Goal: Task Accomplishment & Management: Complete application form

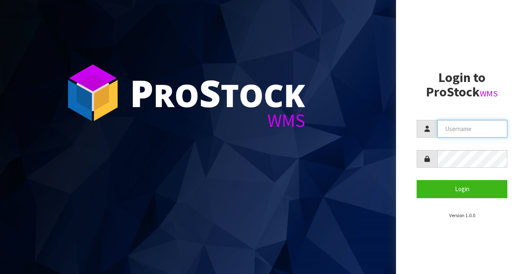
click at [444, 130] on input "text" at bounding box center [472, 129] width 70 height 18
type input "BIGGAME"
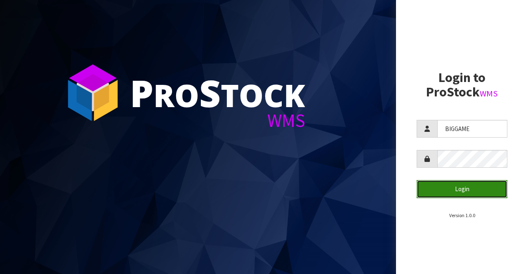
click at [454, 186] on button "Login" at bounding box center [462, 189] width 91 height 18
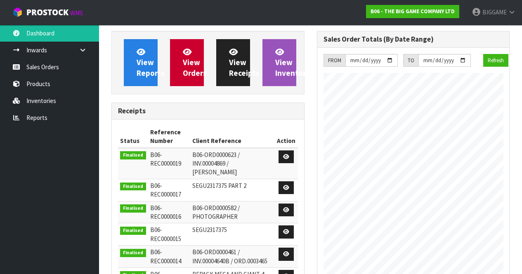
scroll to position [355, 205]
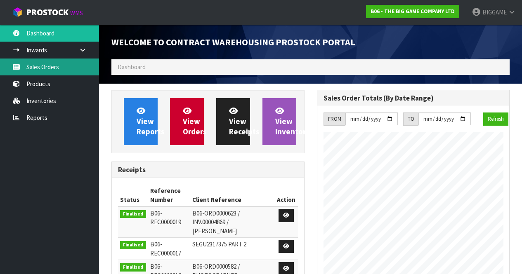
click at [46, 66] on link "Sales Orders" at bounding box center [49, 67] width 99 height 17
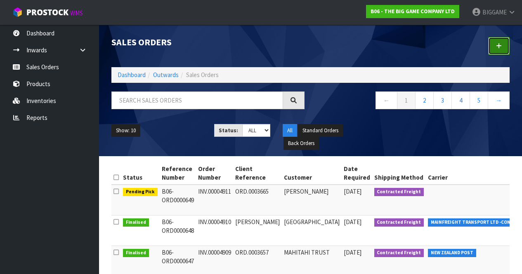
click at [503, 42] on link at bounding box center [498, 46] width 21 height 18
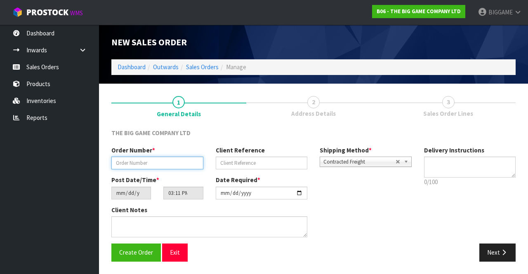
click at [170, 161] on input "text" at bounding box center [157, 163] width 92 height 13
type input "INV.00004912"
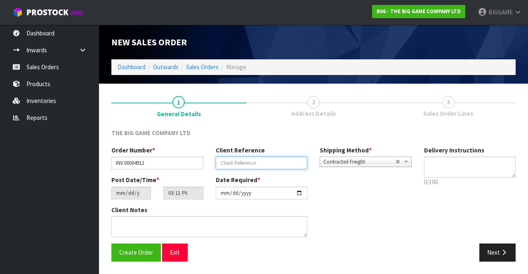
click at [240, 166] on input "text" at bounding box center [262, 163] width 92 height 13
type input "ORD.0003664"
click at [502, 250] on icon "button" at bounding box center [504, 253] width 8 height 6
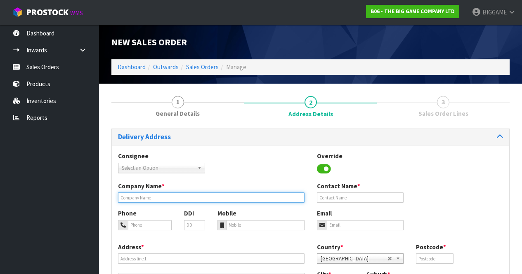
click at [167, 197] on input "text" at bounding box center [211, 198] width 187 height 10
type input "UCC COFFEE"
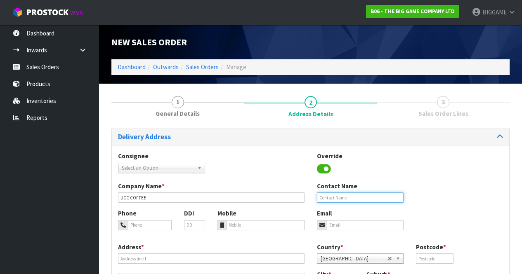
click at [325, 199] on input "text" at bounding box center [360, 198] width 87 height 10
type input "[PERSON_NAME]"
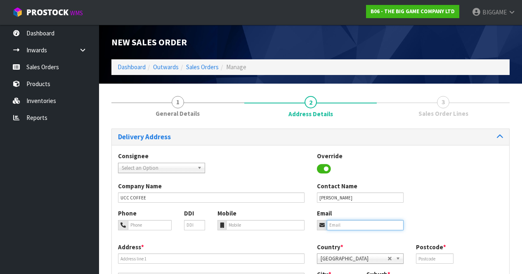
click at [353, 224] on input "email" at bounding box center [365, 225] width 77 height 10
type input "[EMAIL_ADDRESS][DOMAIN_NAME]"
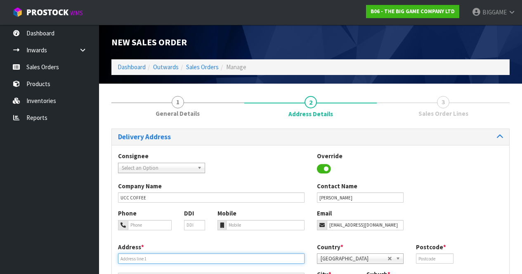
click at [189, 258] on input "text" at bounding box center [211, 259] width 187 height 10
type input "[STREET_ADDRESS]"
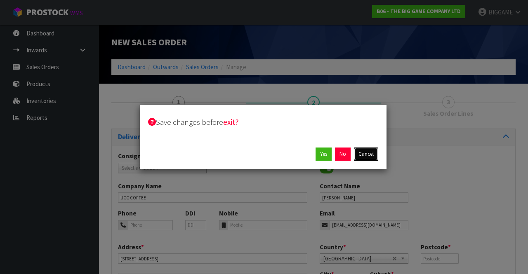
click at [364, 154] on button "Cancel" at bounding box center [366, 154] width 24 height 13
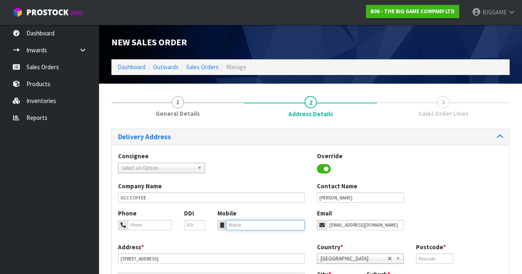
click at [243, 224] on input "tel" at bounding box center [265, 225] width 78 height 10
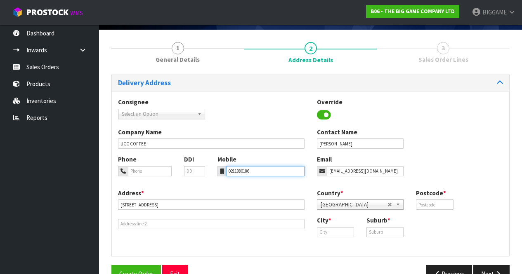
scroll to position [60, 0]
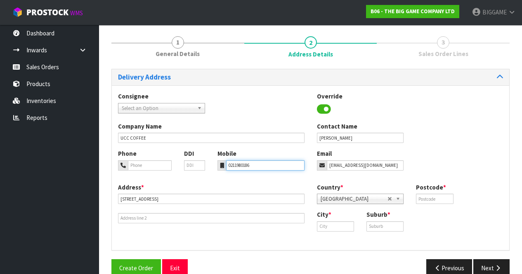
type input "0211980186"
click at [450, 199] on input "text" at bounding box center [434, 199] width 37 height 10
type input "2103"
click at [331, 226] on input "text" at bounding box center [335, 227] width 37 height 10
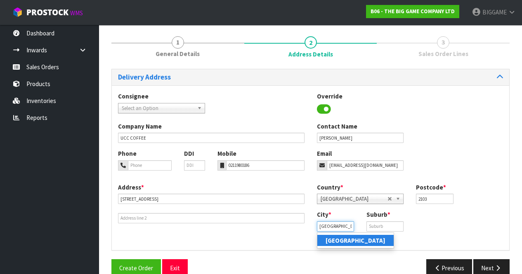
type input "[GEOGRAPHIC_DATA]"
click at [335, 239] on strong "[GEOGRAPHIC_DATA]" at bounding box center [356, 241] width 60 height 8
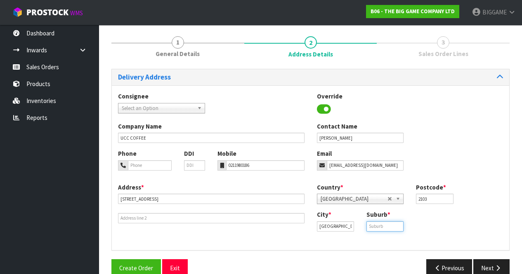
click at [372, 225] on input "text" at bounding box center [384, 227] width 37 height 10
type input "EAST TAMAKI"
click at [486, 263] on button "Next" at bounding box center [491, 269] width 36 height 18
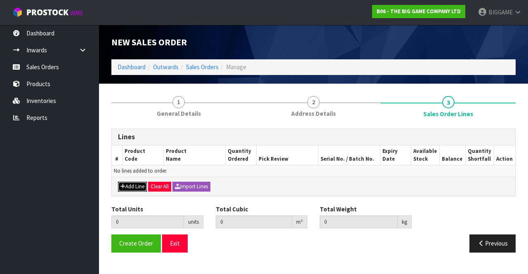
click at [141, 184] on button "Add Line" at bounding box center [132, 187] width 29 height 10
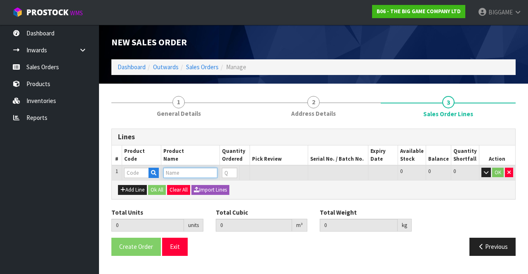
click at [176, 173] on input "text" at bounding box center [190, 173] width 54 height 10
click at [143, 170] on input "text" at bounding box center [136, 173] width 25 height 10
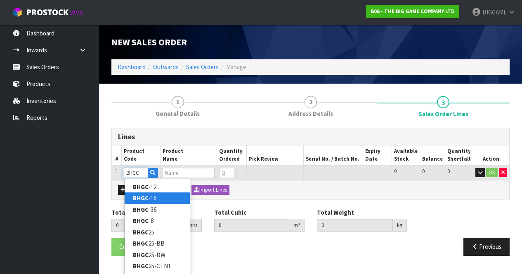
type input "BHGC"
click at [146, 196] on strong "BHGC" at bounding box center [141, 198] width 16 height 8
type input "BHGC-16"
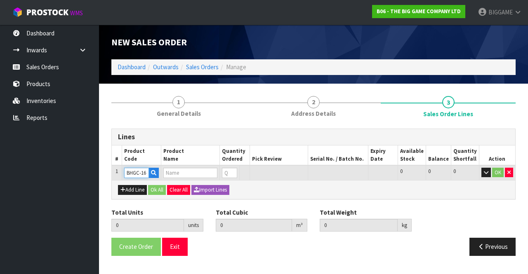
type input "0.000000"
type input "0.000"
type input "GIANT CHESS PIECES-16"/40CM"
type input "0"
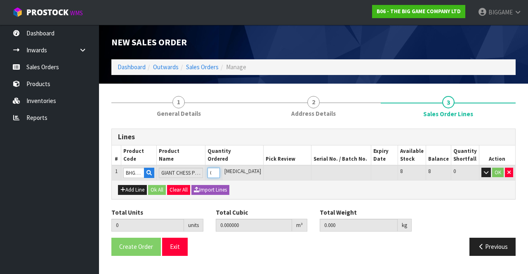
type input "1"
type input "0.117876"
type input "11"
type input "1"
click at [220, 170] on input "1" at bounding box center [214, 173] width 12 height 10
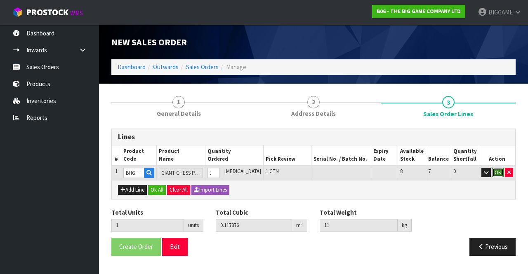
click at [499, 171] on button "OK" at bounding box center [498, 173] width 12 height 10
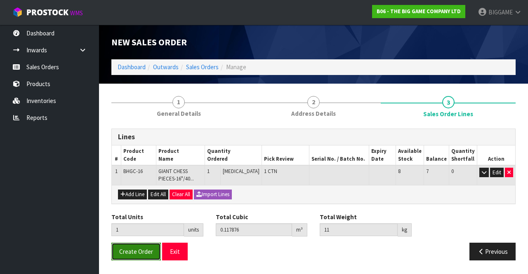
click at [144, 252] on span "Create Order" at bounding box center [136, 252] width 34 height 8
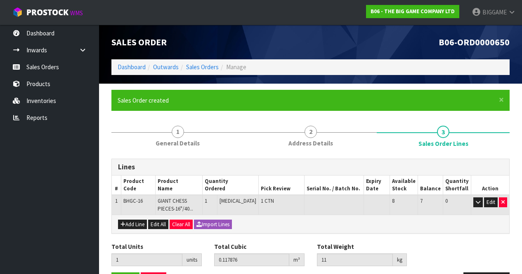
scroll to position [28, 0]
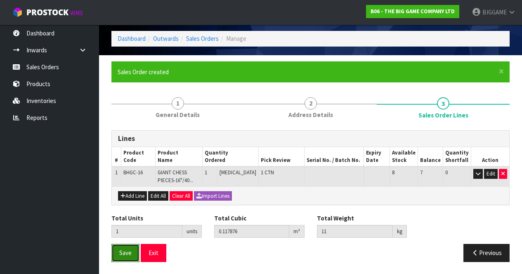
click at [129, 247] on button "Save" at bounding box center [125, 253] width 28 height 18
click at [125, 251] on span "Save" at bounding box center [125, 253] width 12 height 8
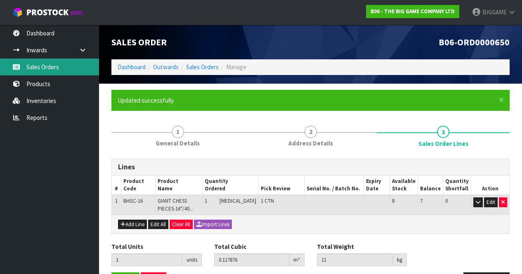
click at [52, 68] on link "Sales Orders" at bounding box center [49, 67] width 99 height 17
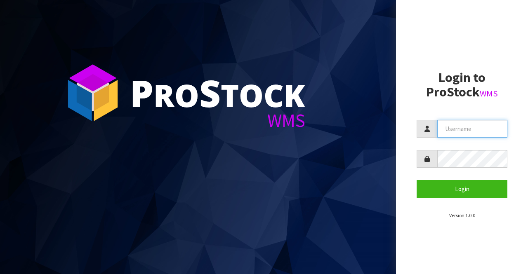
click at [443, 131] on input "text" at bounding box center [472, 129] width 70 height 18
type input "BIGGAME"
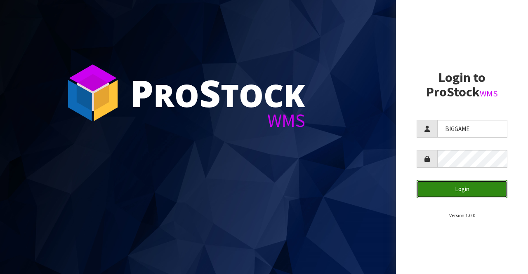
click at [447, 191] on button "Login" at bounding box center [462, 189] width 91 height 18
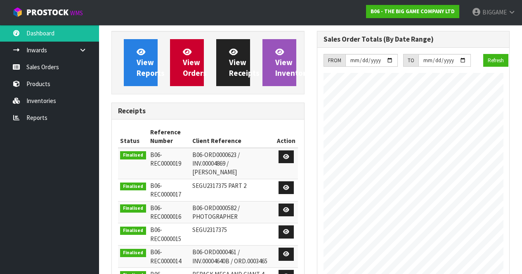
scroll to position [377, 205]
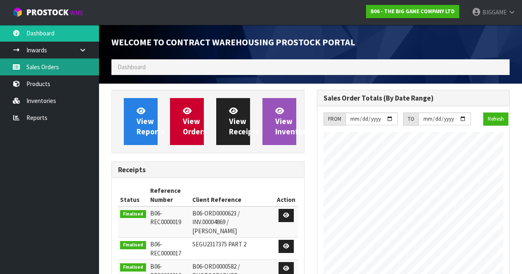
click at [57, 65] on link "Sales Orders" at bounding box center [49, 67] width 99 height 17
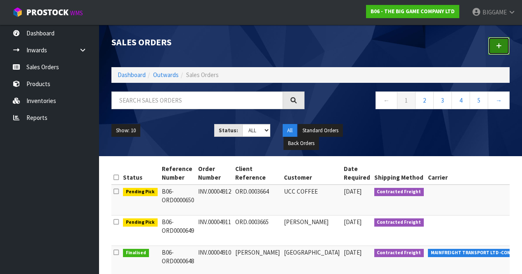
click at [499, 45] on icon at bounding box center [499, 46] width 6 height 6
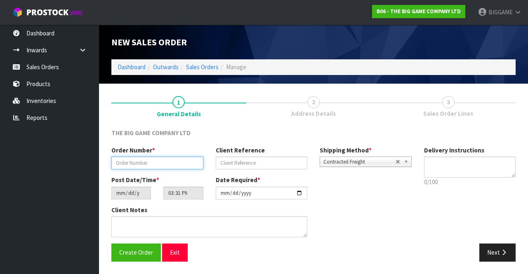
click at [152, 161] on input "text" at bounding box center [157, 163] width 92 height 13
click at [124, 162] on input "E!!.00004913" at bounding box center [157, 163] width 92 height 13
type input "INV.00004913"
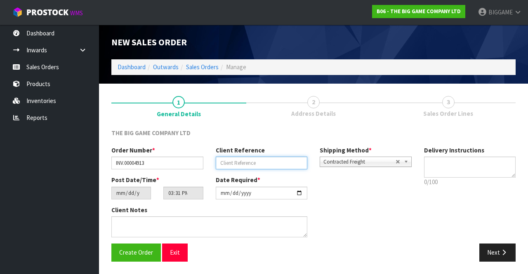
click at [228, 163] on input "text" at bounding box center [262, 163] width 92 height 13
type input "ORD.0003663"
click at [499, 247] on button "Next" at bounding box center [498, 253] width 36 height 18
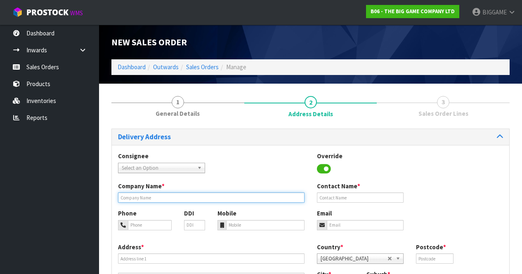
click at [196, 197] on input "text" at bounding box center [211, 198] width 187 height 10
type input "LIFE(EDEN 4, LEVEL 3)"
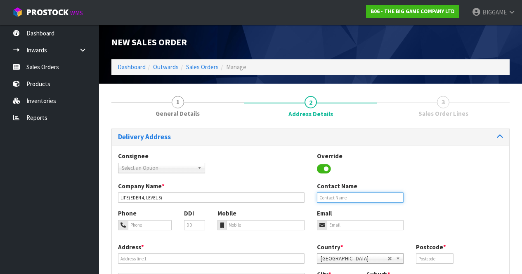
click at [319, 197] on input "text" at bounding box center [360, 198] width 87 height 10
type input "KIM PFISTER"
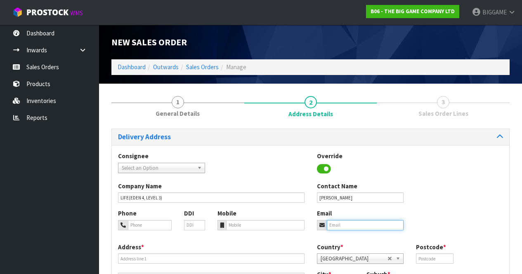
click at [331, 222] on input "email" at bounding box center [365, 225] width 77 height 10
click at [354, 236] on div "Phone DDI Mobile Email kim.Pfister" at bounding box center [310, 225] width 397 height 33
click at [354, 224] on input "kim.Pfister" at bounding box center [365, 225] width 77 height 10
type input "kim.Pfister@lifenz.org"
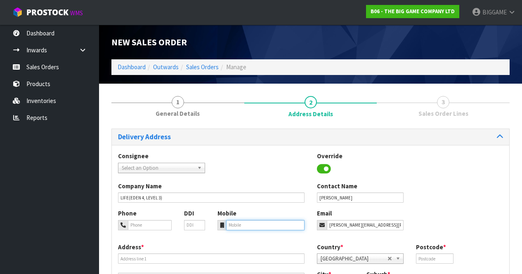
click at [267, 227] on input "tel" at bounding box center [265, 225] width 78 height 10
type input "02108331339"
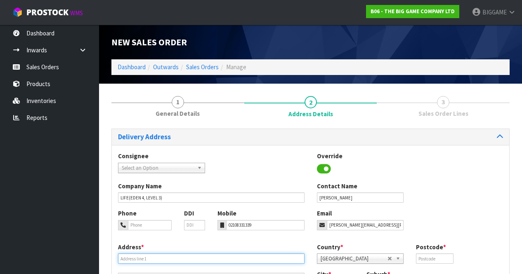
click at [174, 258] on input "text" at bounding box center [211, 259] width 187 height 10
type input "14 NORMANBY ROAD"
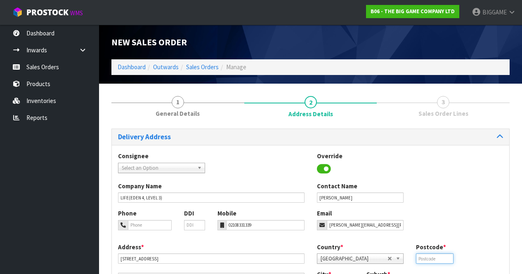
click at [421, 258] on input "text" at bounding box center [434, 259] width 37 height 10
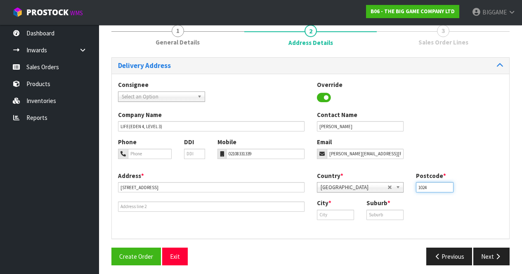
scroll to position [73, 0]
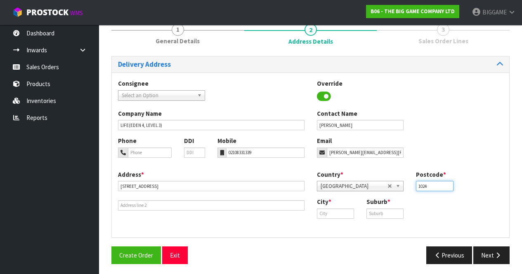
type input "1024"
click at [331, 213] on input "text" at bounding box center [335, 214] width 37 height 10
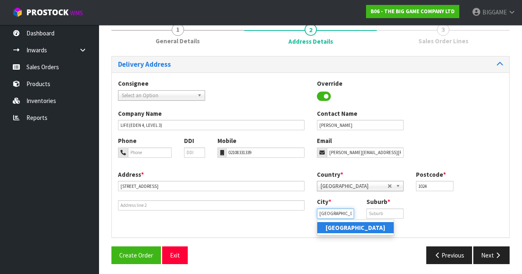
type input "[GEOGRAPHIC_DATA]"
click at [371, 213] on input "text" at bounding box center [384, 214] width 37 height 10
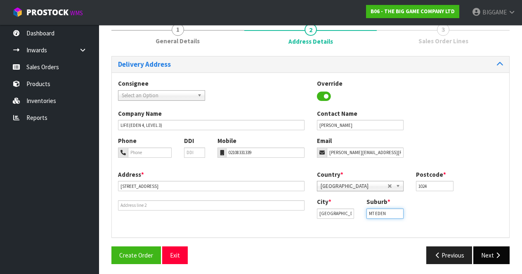
type input "MT EDEN"
click at [482, 255] on button "Next" at bounding box center [491, 256] width 36 height 18
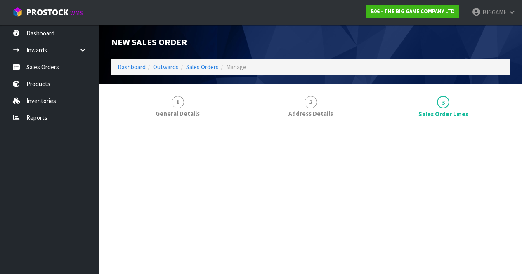
scroll to position [0, 0]
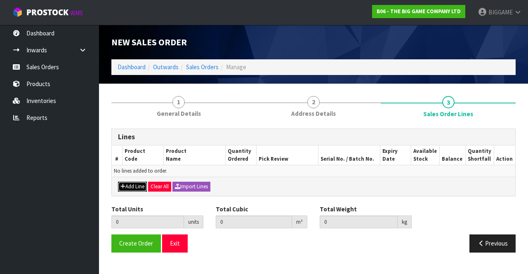
click at [146, 184] on button "Add Line" at bounding box center [132, 187] width 29 height 10
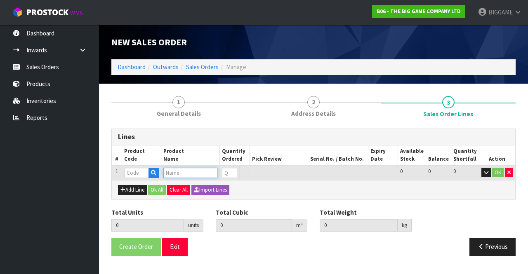
click at [181, 173] on input "text" at bounding box center [190, 173] width 54 height 10
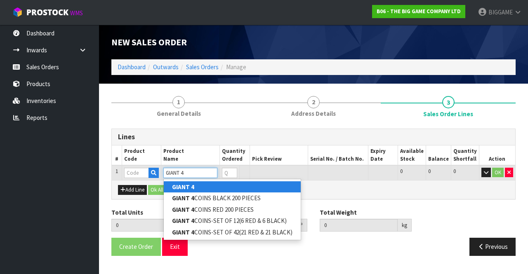
type input "GIANT 4"
click at [189, 186] on strong "GIANT 4" at bounding box center [183, 187] width 22 height 8
type input "GIANT 4"
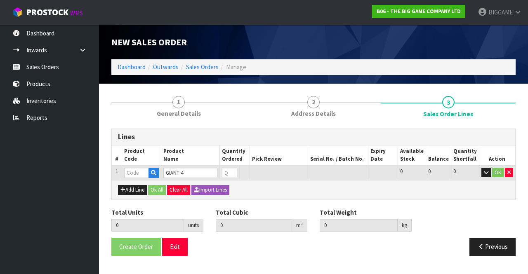
type input "0.000000"
type input "0.000"
type input "BS30101"
type input "0"
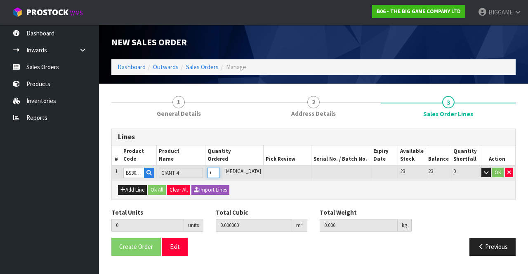
type input "1"
type input "0.060544"
type input "8"
type input "1"
click at [220, 171] on input "1" at bounding box center [214, 173] width 12 height 10
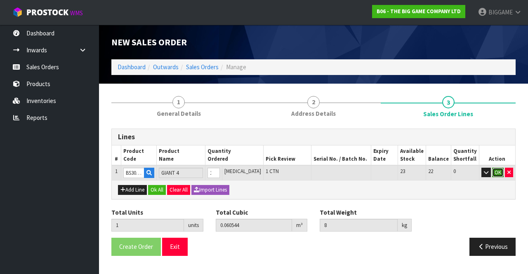
click at [499, 169] on button "OK" at bounding box center [498, 173] width 12 height 10
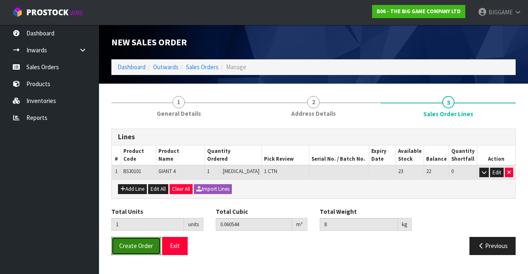
click at [143, 246] on span "Create Order" at bounding box center [136, 246] width 34 height 8
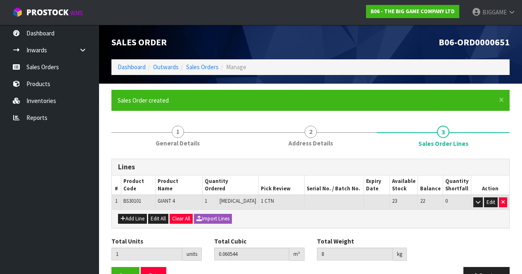
scroll to position [23, 0]
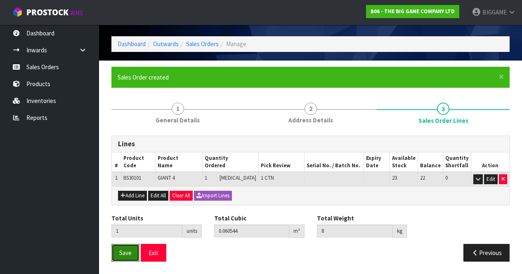
click at [135, 246] on button "Save" at bounding box center [125, 253] width 28 height 18
click at [130, 248] on button "Save" at bounding box center [125, 253] width 28 height 18
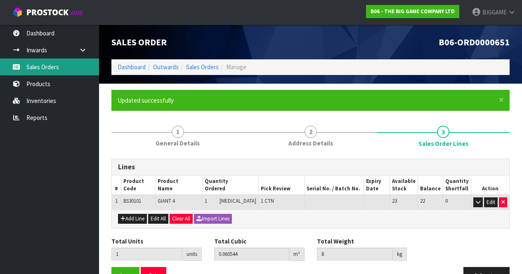
click at [64, 69] on link "Sales Orders" at bounding box center [49, 67] width 99 height 17
